Goal: Task Accomplishment & Management: Manage account settings

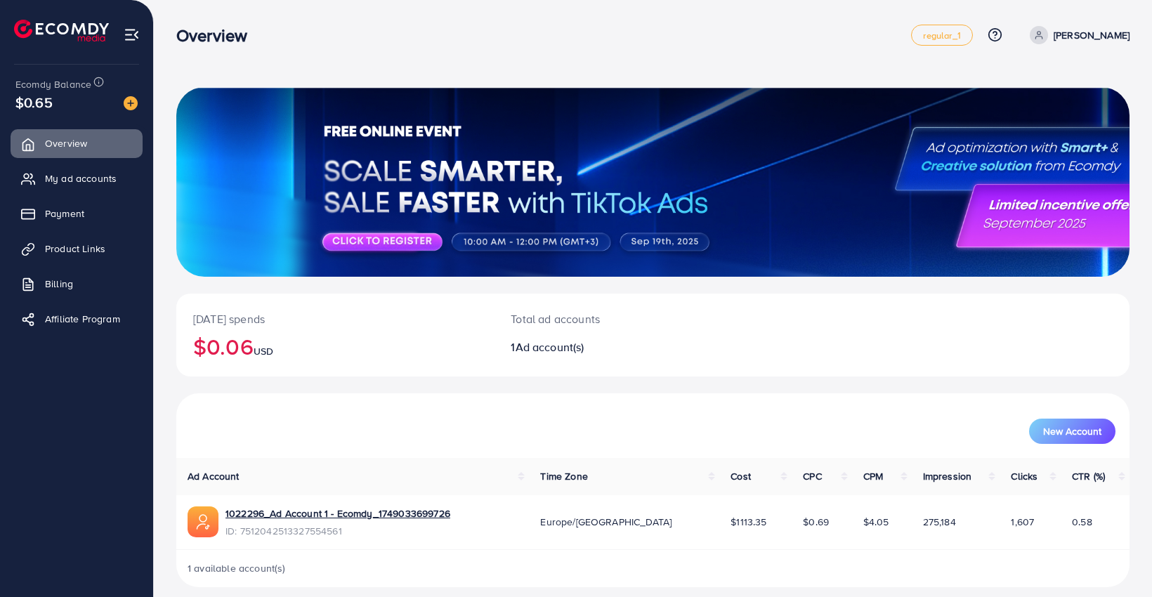
scroll to position [13, 0]
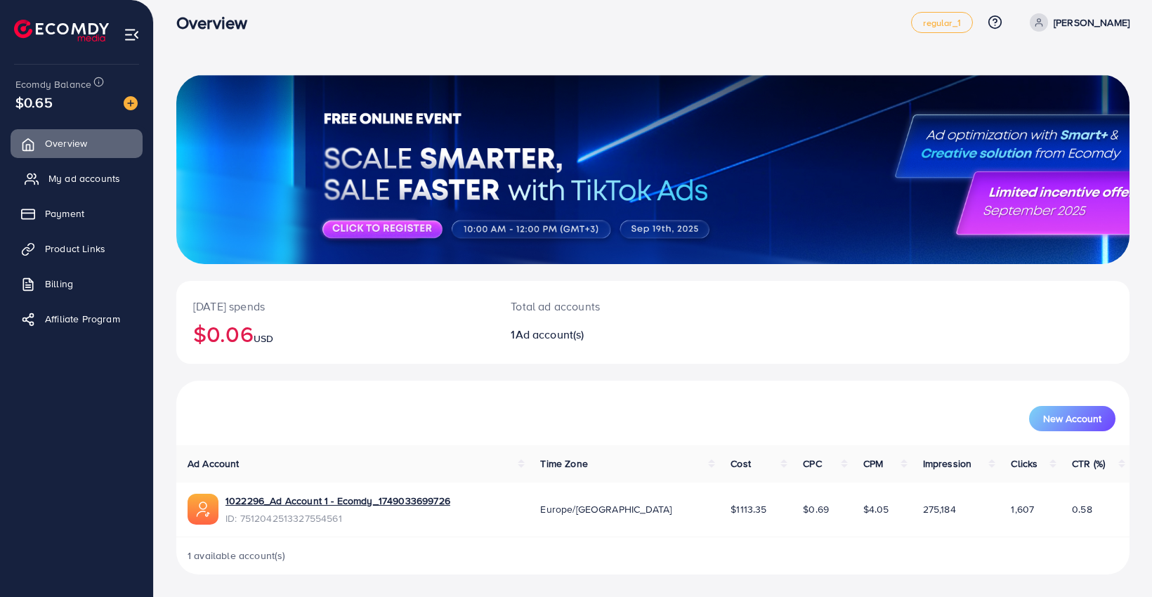
click at [72, 178] on span "My ad accounts" at bounding box center [84, 178] width 72 height 14
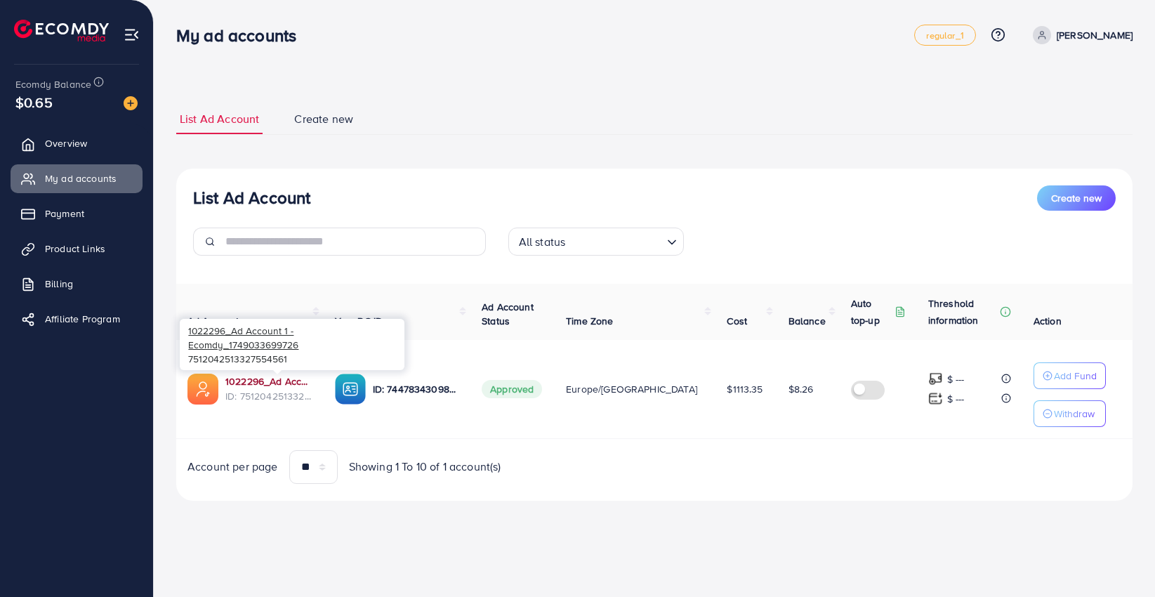
click at [271, 377] on link "1022296_Ad Account 1 - Ecomdy_1749033699726" at bounding box center [268, 381] width 87 height 14
